Goal: Contribute content: Add original content to the website for others to see

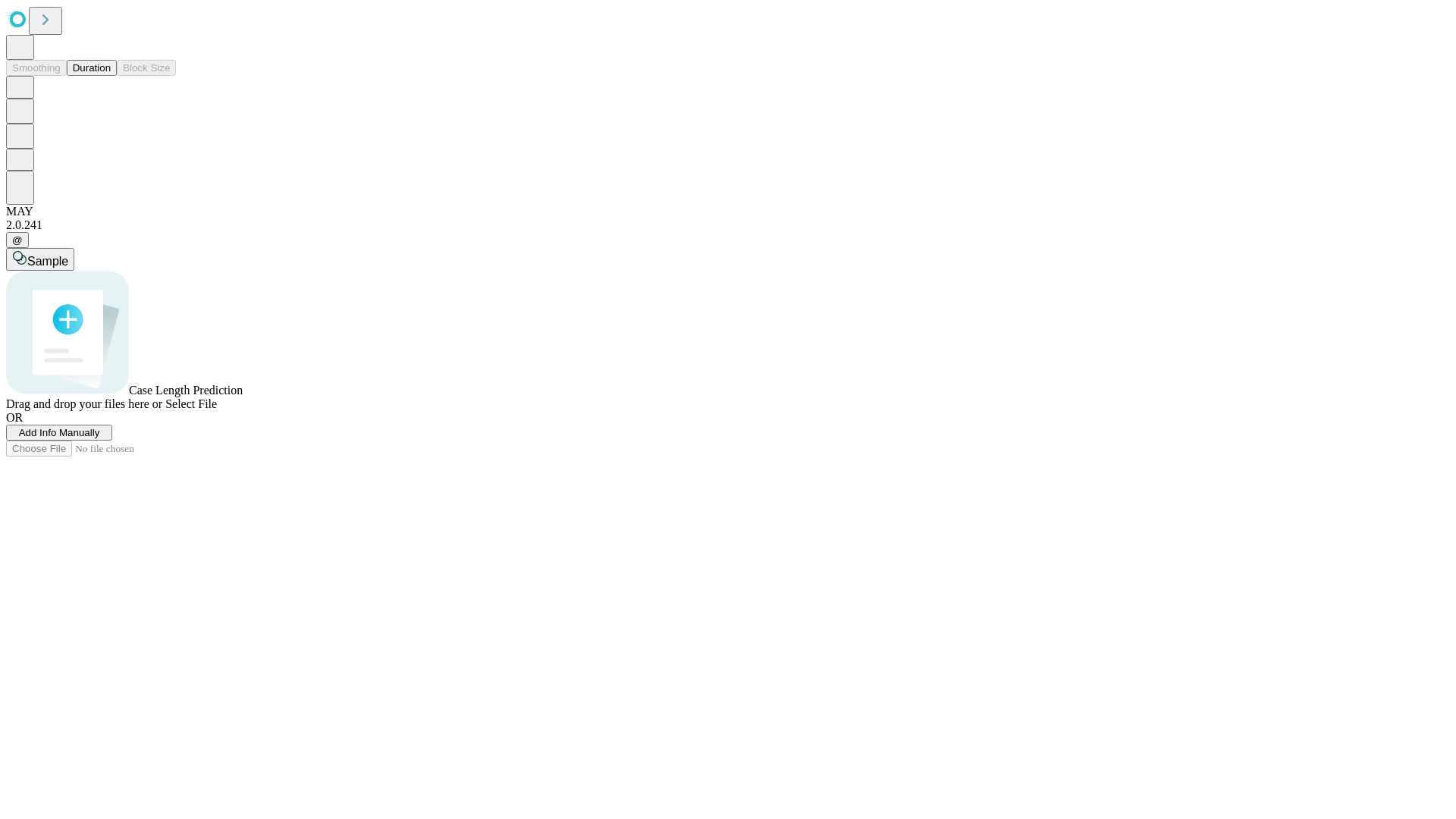
click at [111, 76] on button "Duration" at bounding box center [91, 67] width 50 height 16
click at [100, 438] on span "Add Info Manually" at bounding box center [59, 432] width 81 height 11
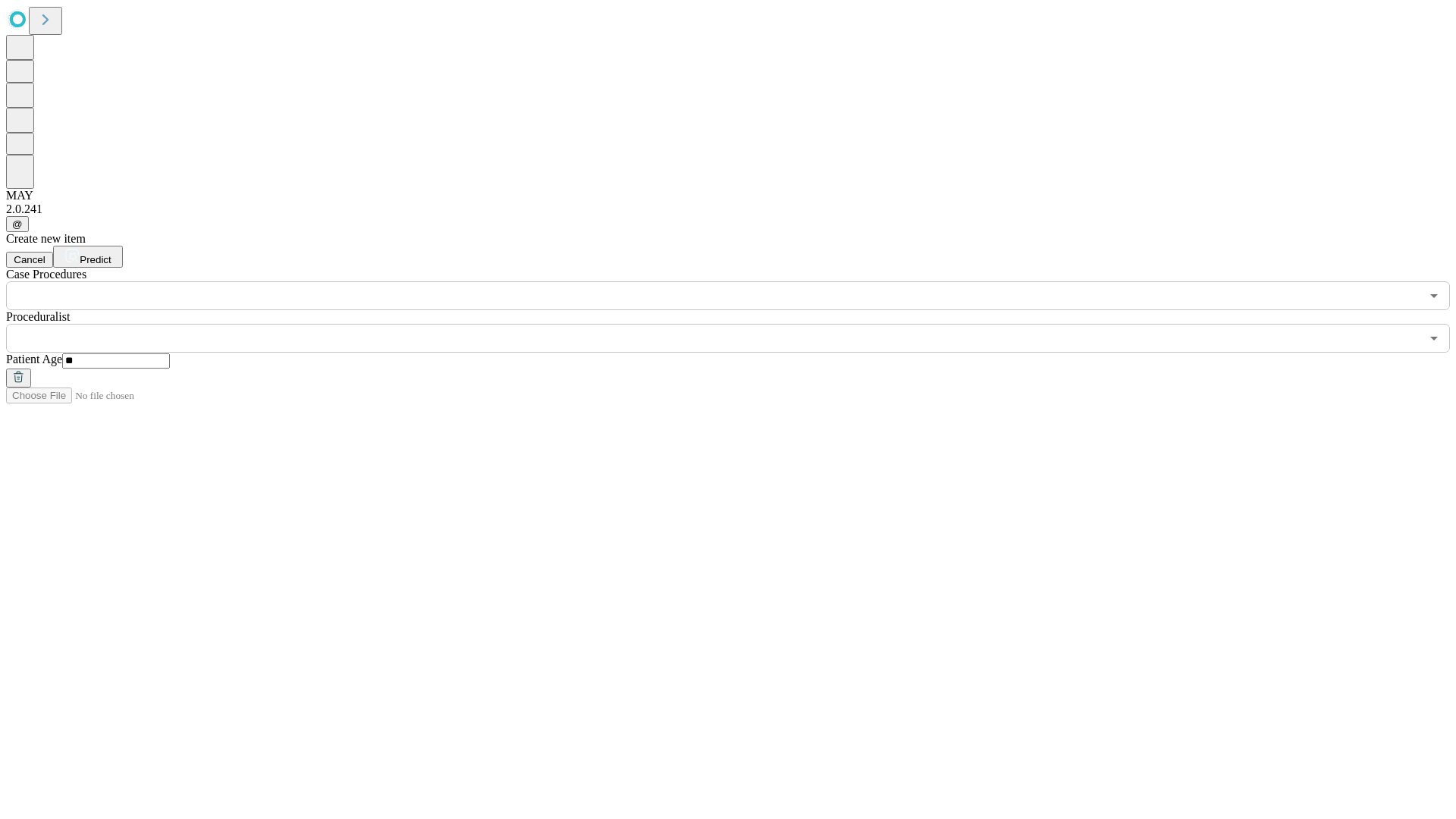
type input "**"
click at [739, 324] on input "text" at bounding box center [712, 337] width 1414 height 29
